Goal: Task Accomplishment & Management: Complete application form

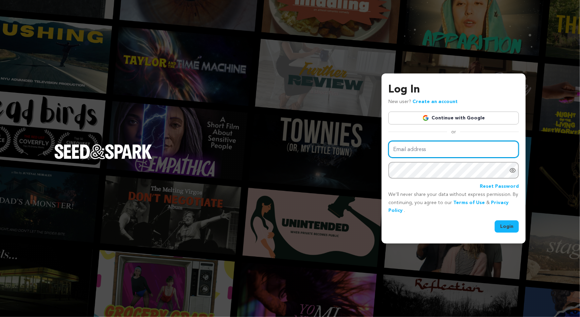
type input "[EMAIL_ADDRESS][DOMAIN_NAME]"
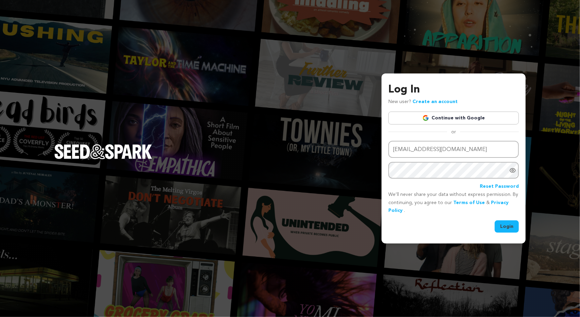
click at [505, 218] on div "Email address [EMAIL_ADDRESS][DOMAIN_NAME] Password Reset Password We’ll never …" at bounding box center [453, 187] width 130 height 92
click at [507, 223] on button "Login" at bounding box center [507, 226] width 24 height 12
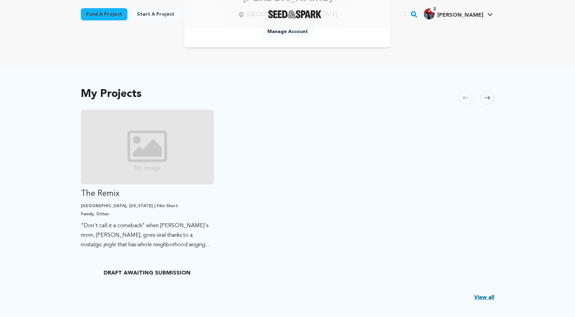
scroll to position [89, 0]
click at [483, 102] on span at bounding box center [487, 99] width 14 height 14
click at [484, 97] on span at bounding box center [487, 99] width 14 height 14
click at [486, 98] on icon at bounding box center [486, 98] width 5 height 5
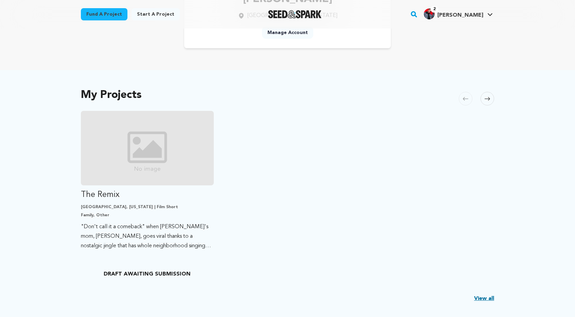
click at [486, 98] on icon at bounding box center [486, 98] width 5 height 5
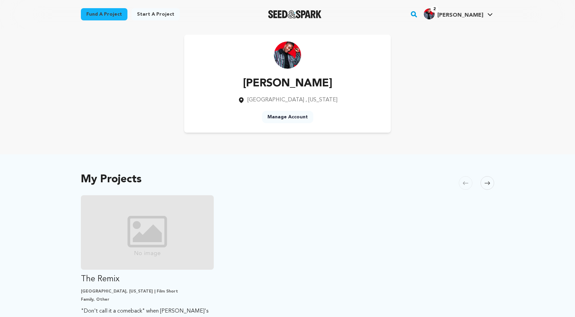
scroll to position [0, 0]
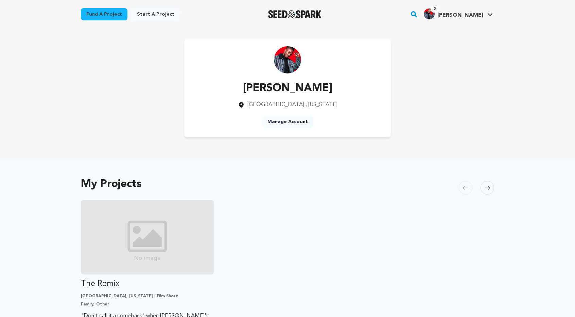
click at [153, 26] on div "Fund a project Start a project Search 2" at bounding box center [287, 14] width 435 height 29
click at [148, 15] on link "Start a project" at bounding box center [155, 14] width 48 height 12
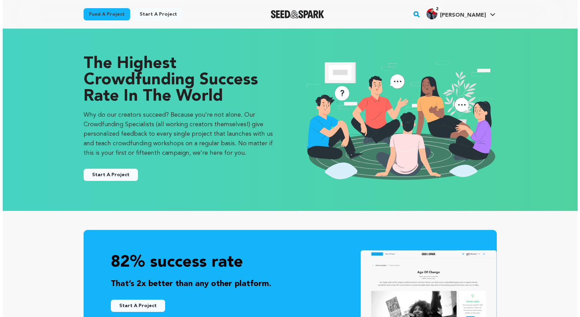
scroll to position [71, 0]
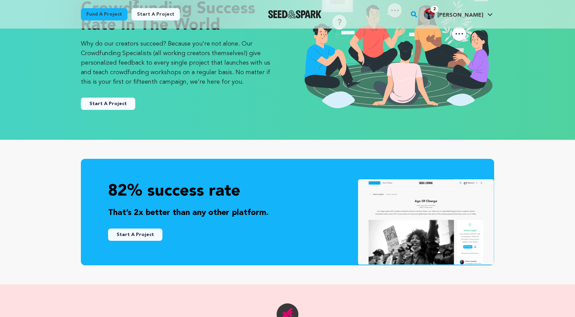
click at [116, 109] on button "Start A Project" at bounding box center [108, 104] width 54 height 12
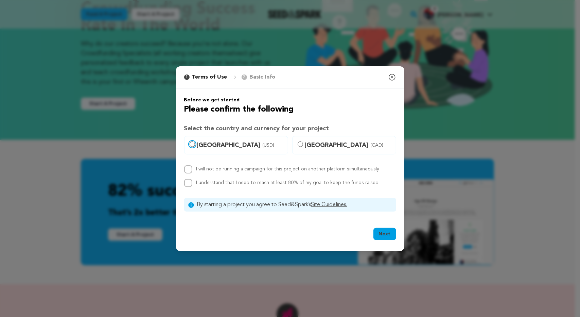
click at [191, 145] on input "United States (USD)" at bounding box center [192, 143] width 5 height 5
radio input "true"
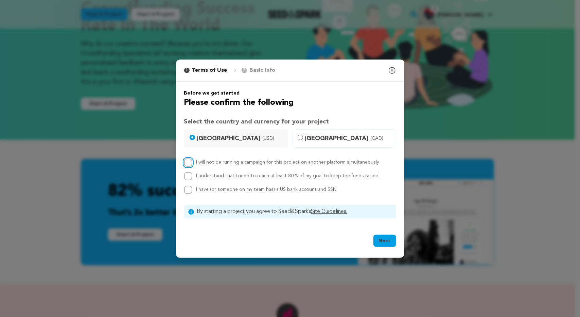
click at [189, 162] on input "I will not be running a campaign for this project on another platform simultane…" at bounding box center [188, 162] width 8 height 8
checkbox input "true"
click at [190, 179] on input "I understand that I need to reach at least 80% of my goal to keep the funds rai…" at bounding box center [188, 176] width 8 height 8
checkbox input "true"
click at [190, 193] on input "I have (or someone on my team has) a US bank account and SSN" at bounding box center [188, 189] width 8 height 8
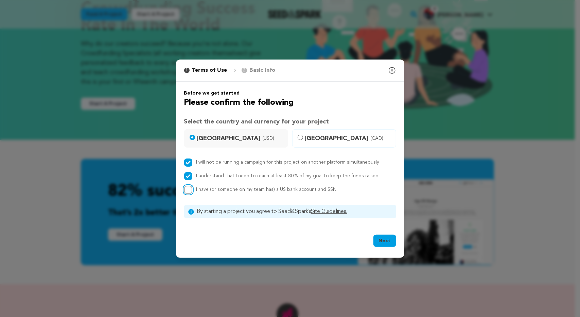
checkbox input "true"
click at [386, 239] on button "Next" at bounding box center [384, 240] width 23 height 12
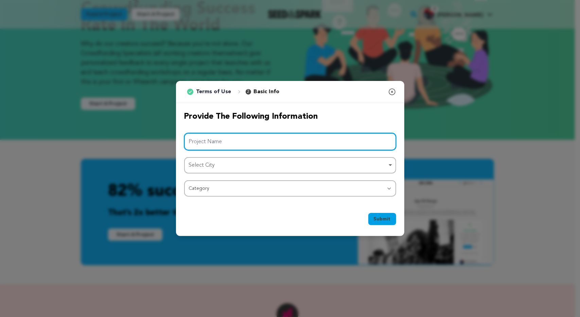
click at [309, 141] on input "Project Name" at bounding box center [290, 141] width 212 height 17
click at [294, 164] on div "Select City Remove item" at bounding box center [288, 165] width 198 height 10
type input "home, Away"
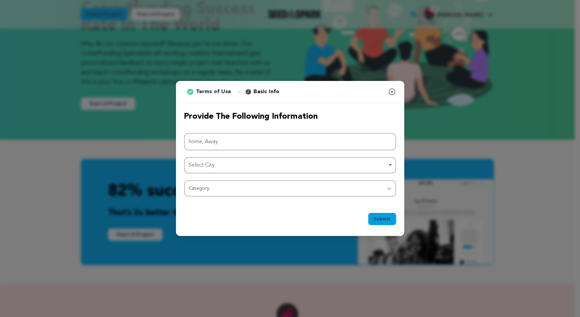
click at [256, 162] on div "Select City Remove item" at bounding box center [288, 165] width 198 height 10
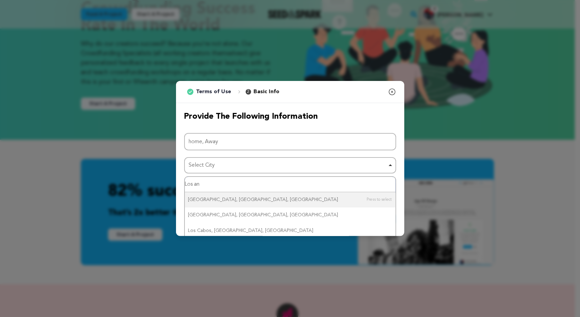
type input "Los ane"
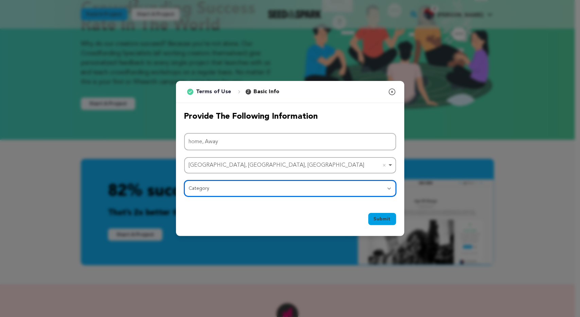
click at [237, 193] on select "Category Film Feature Film Short Series Film Festival Company Music Video VR Ex…" at bounding box center [290, 188] width 212 height 16
select select "383"
click at [184, 180] on select "Category Film Feature Film Short Series Film Festival Company Music Video VR Ex…" at bounding box center [290, 188] width 212 height 16
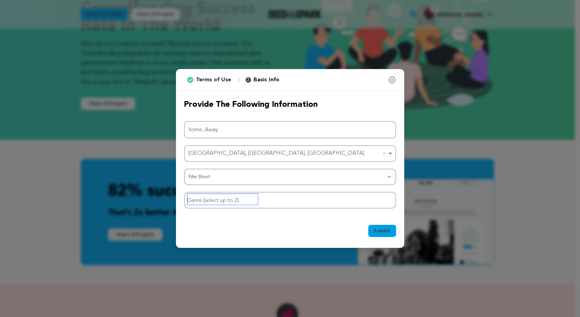
click at [219, 200] on input "Genre (select up to 2)" at bounding box center [223, 199] width 70 height 11
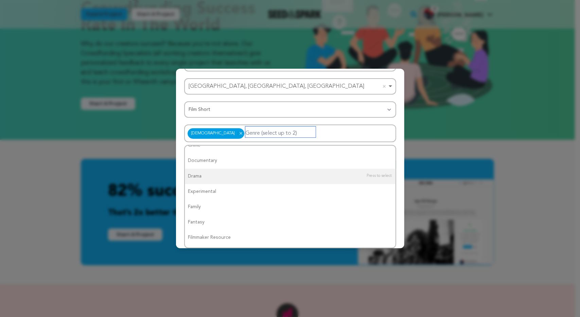
scroll to position [0, 0]
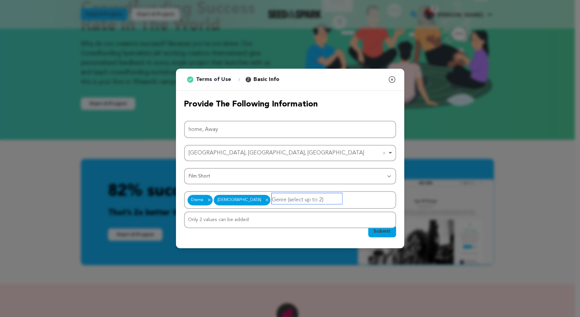
click at [246, 222] on div "Only 2 values can be added" at bounding box center [290, 219] width 211 height 15
click at [275, 198] on input "Genre (select up to 2)" at bounding box center [307, 198] width 70 height 11
click at [382, 233] on span "Submit" at bounding box center [382, 231] width 17 height 7
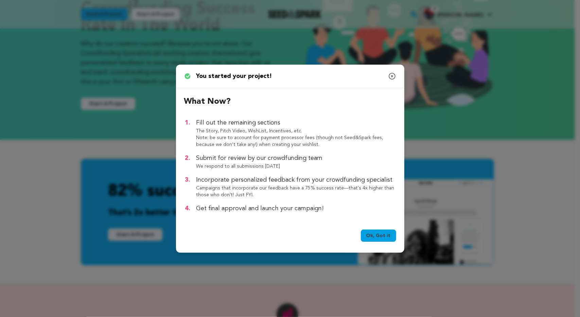
click at [384, 237] on link "Ok, Got it" at bounding box center [378, 235] width 35 height 12
